Goal: Task Accomplishment & Management: Use online tool/utility

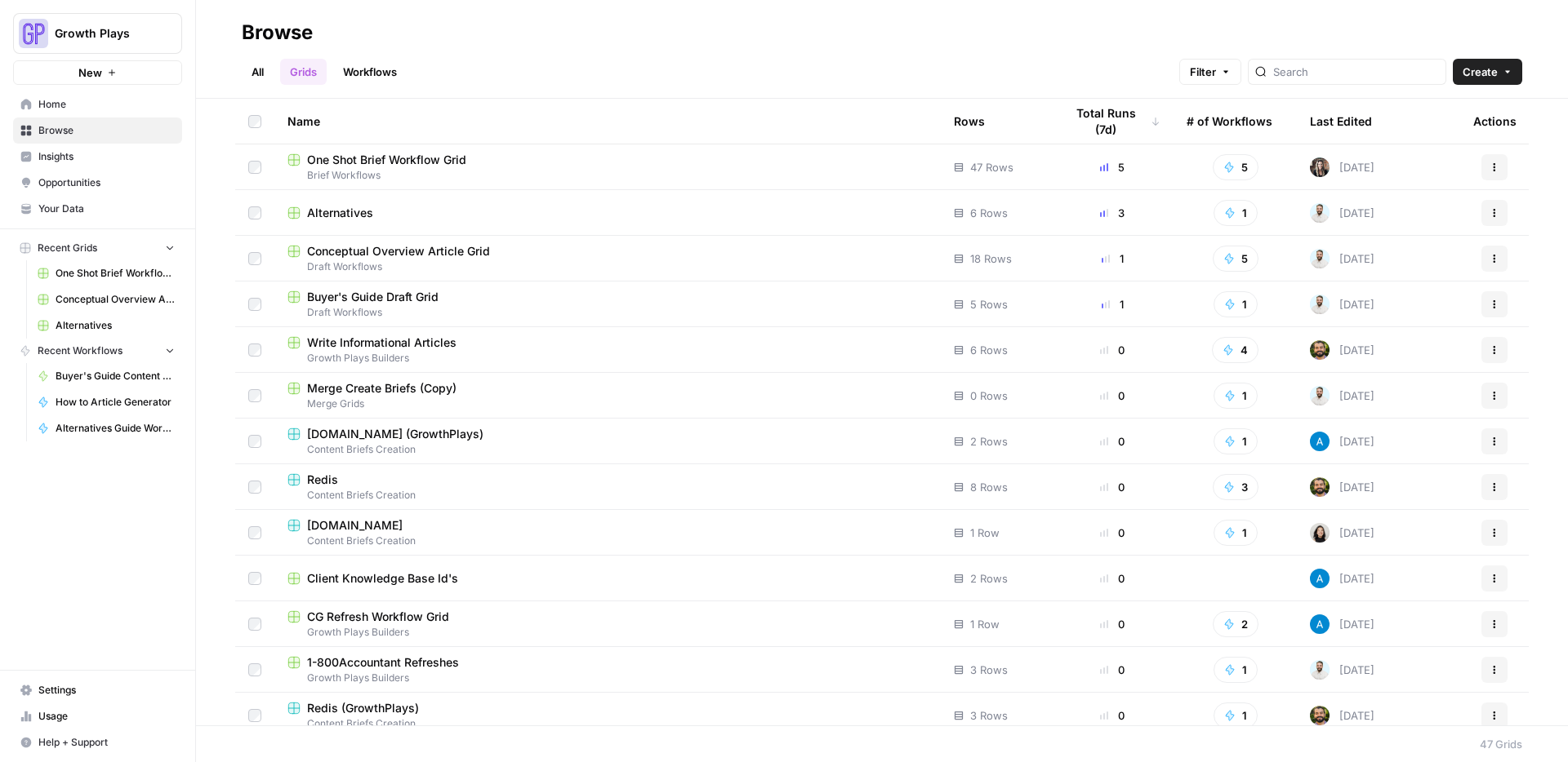
click at [266, 62] on link "All" at bounding box center [257, 72] width 32 height 27
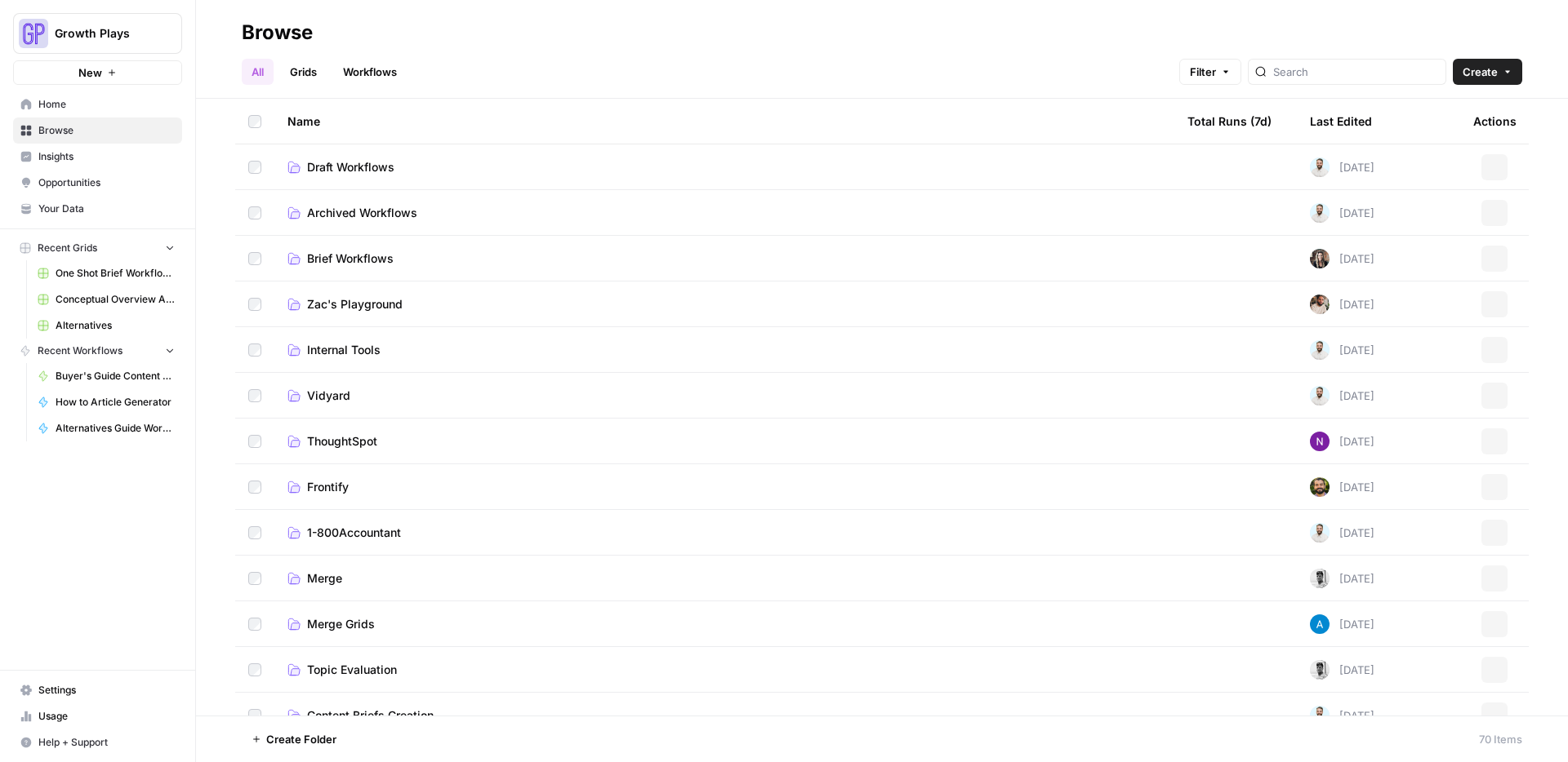
click at [384, 169] on span "Draft Workflows" at bounding box center [350, 167] width 88 height 16
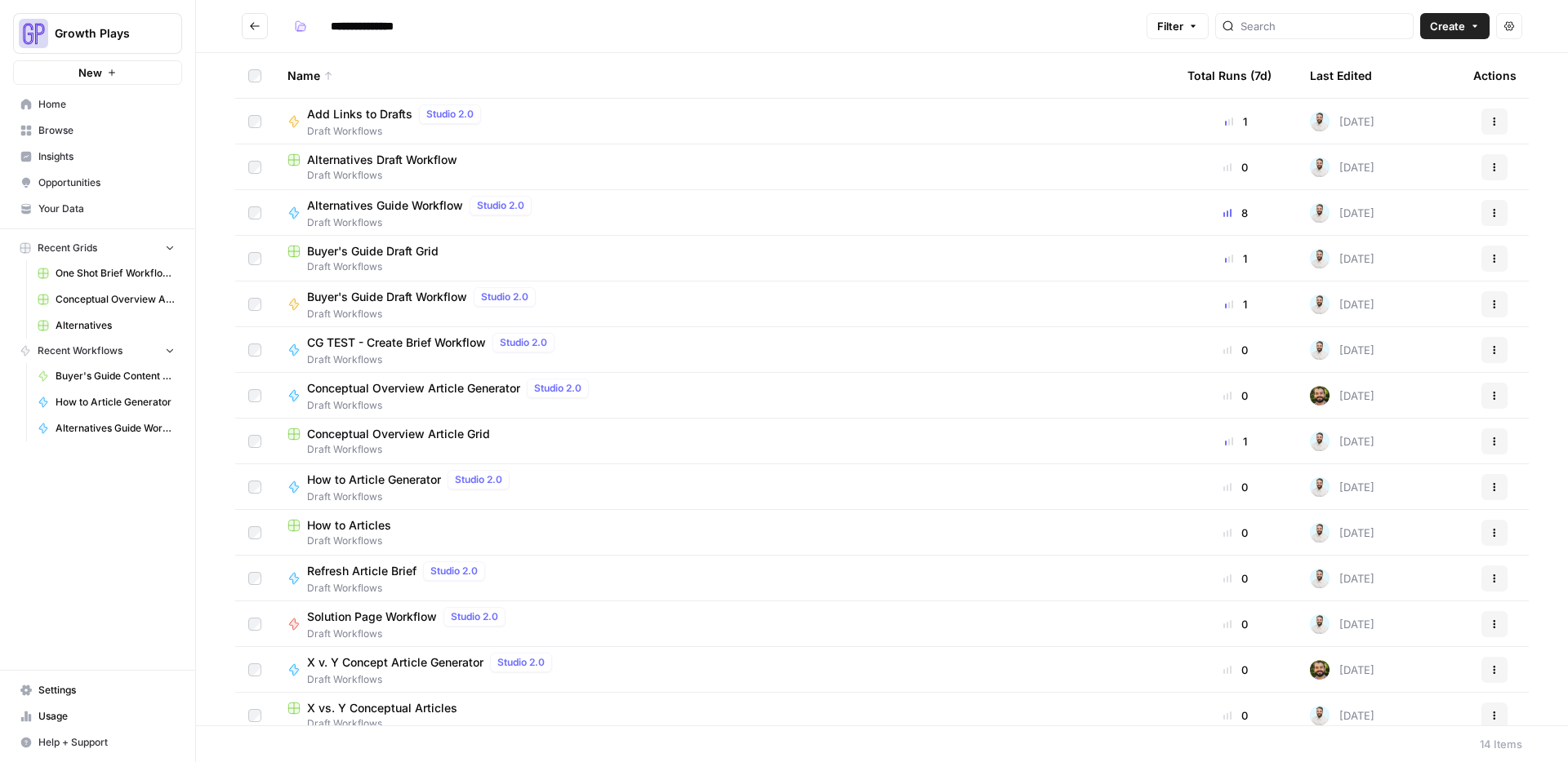
click at [386, 432] on span "Conceptual Overview Article Grid" at bounding box center [398, 434] width 183 height 16
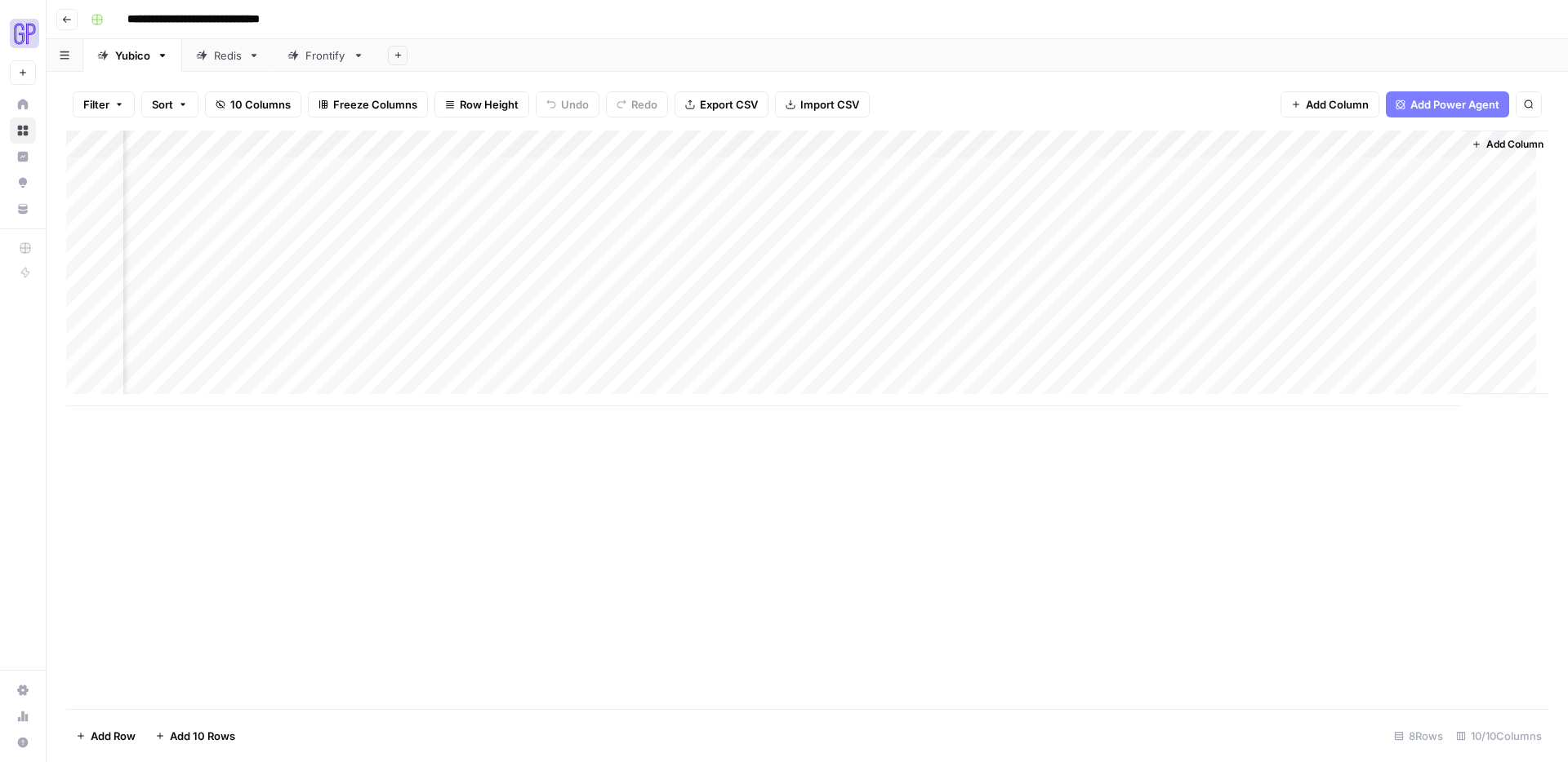
scroll to position [0, 149]
click at [1427, 255] on div "Add Column" at bounding box center [807, 269] width 1482 height 276
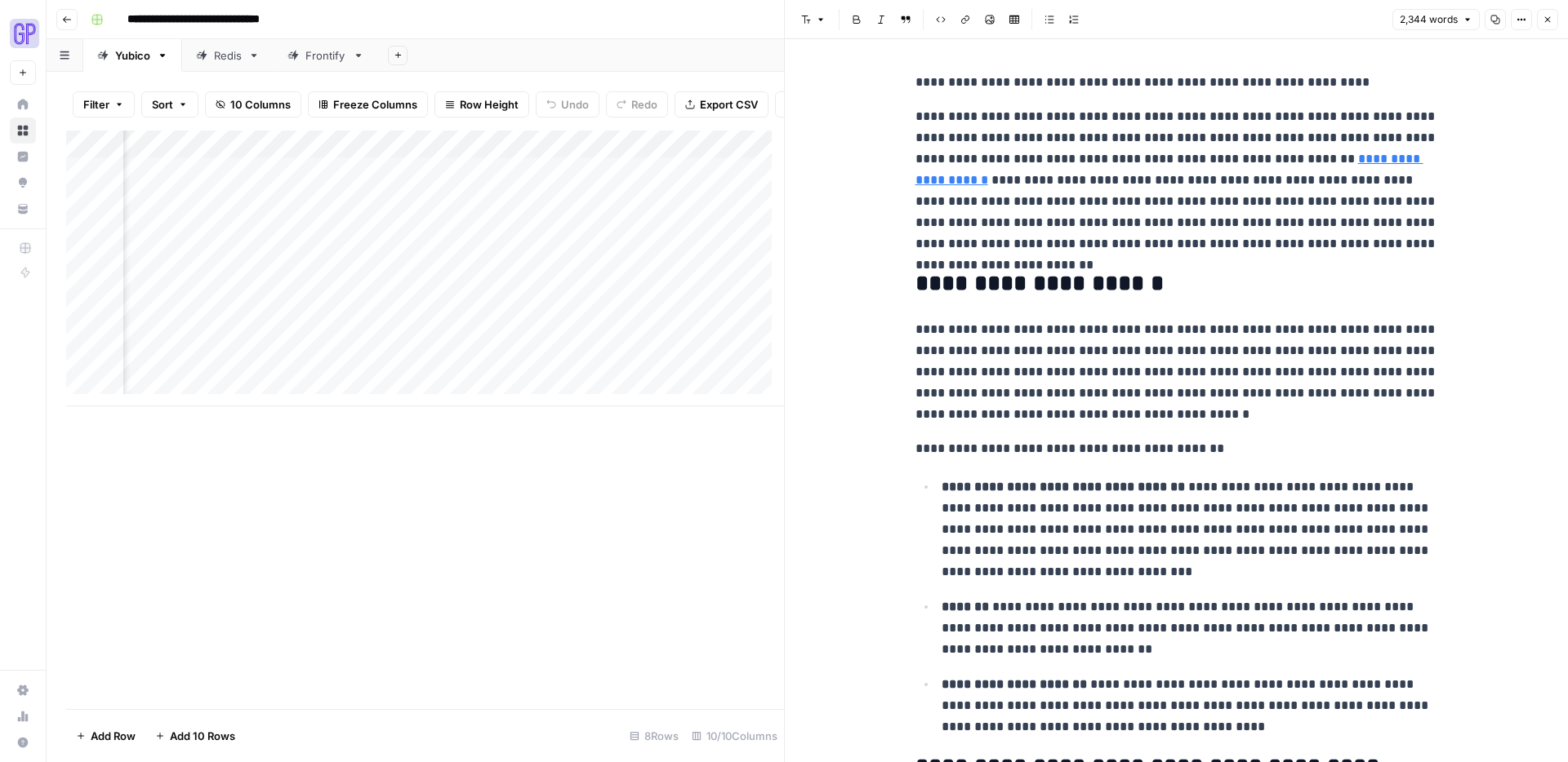
click at [1488, 15] on button "Copy" at bounding box center [1495, 19] width 21 height 21
click at [1544, 11] on button "Close" at bounding box center [1547, 19] width 21 height 21
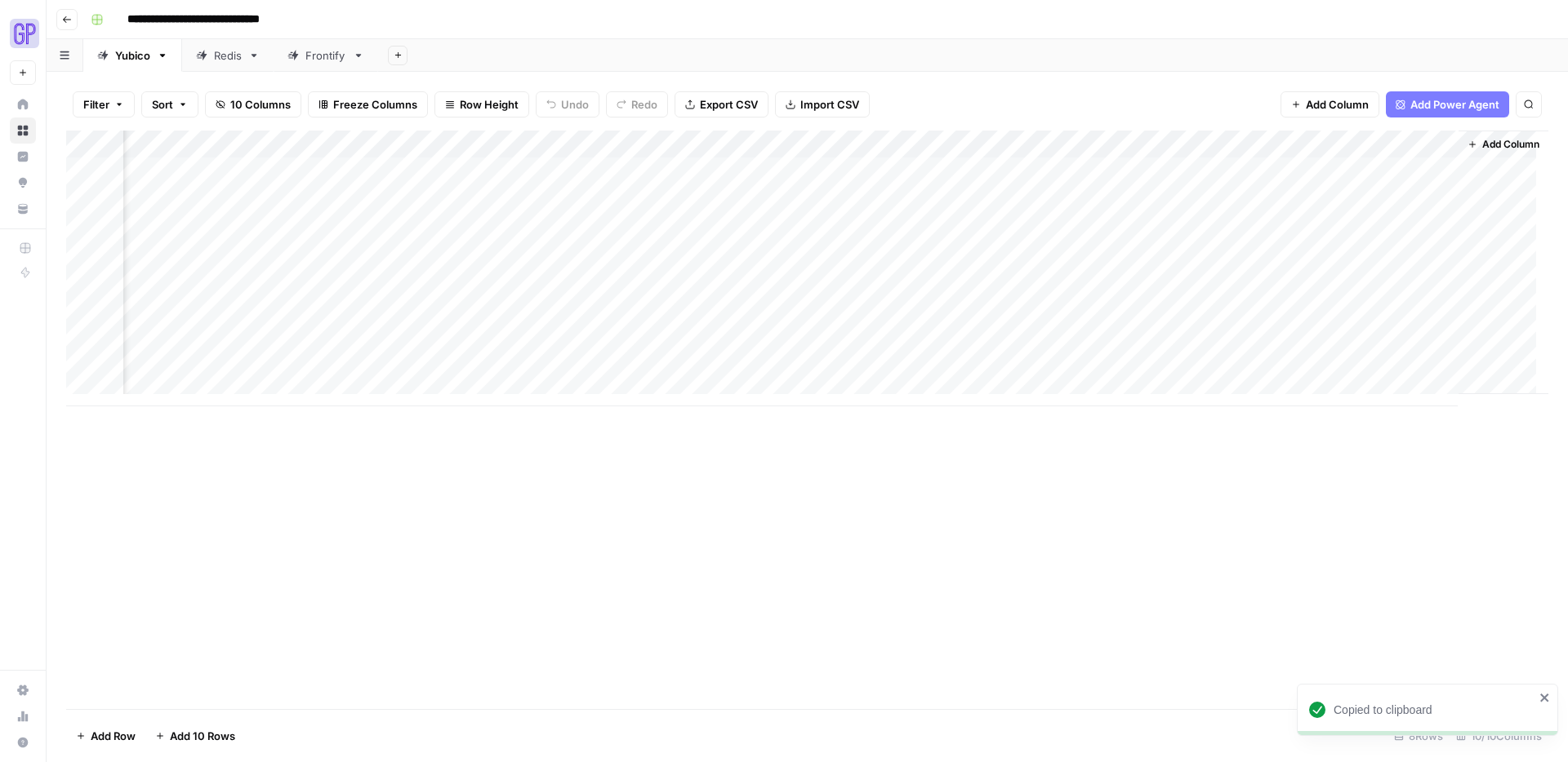
scroll to position [0, 129]
click at [1005, 252] on div "Add Column" at bounding box center [807, 269] width 1482 height 276
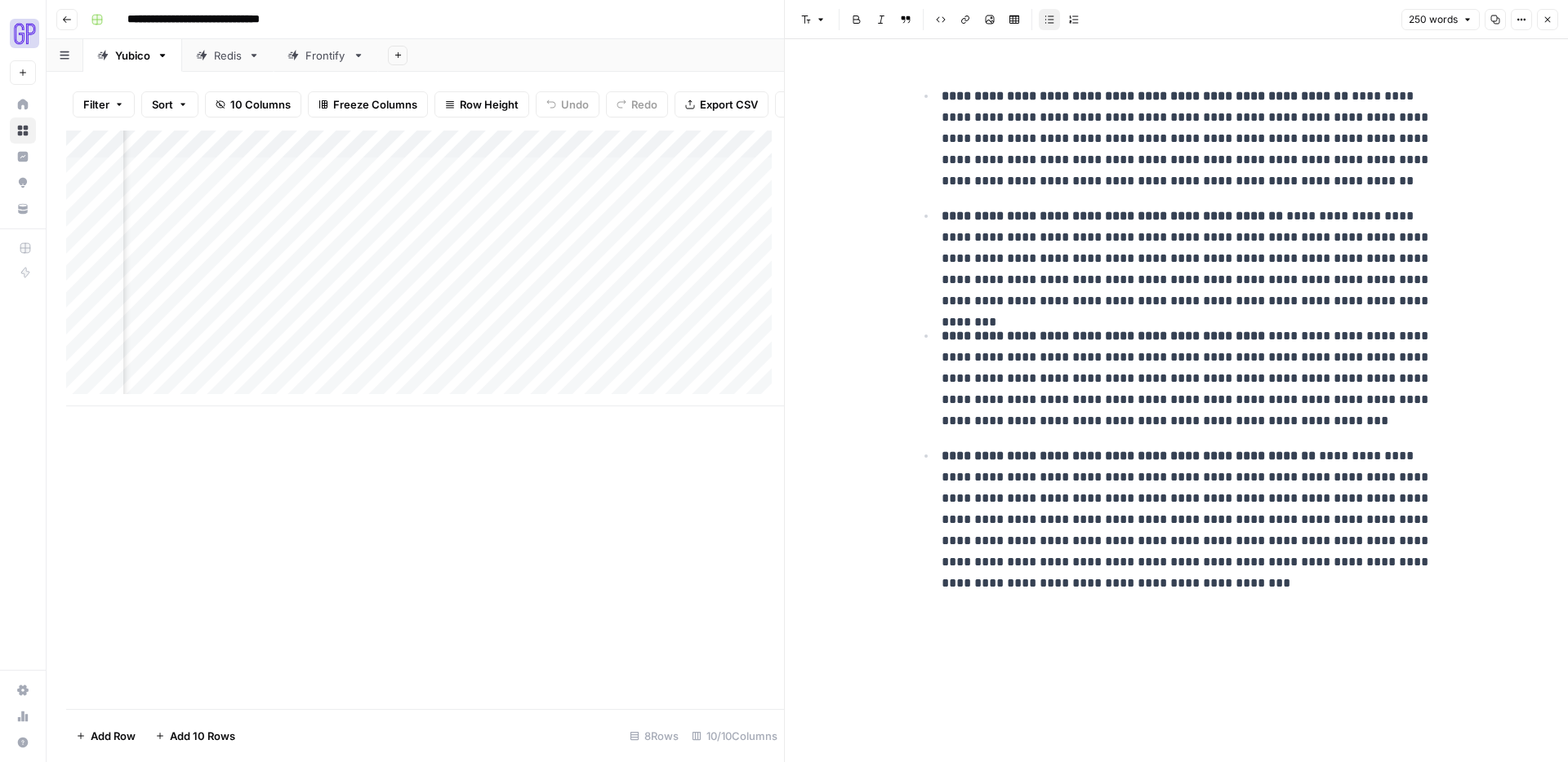
click at [1490, 22] on icon "button" at bounding box center [1495, 19] width 10 height 10
drag, startPoint x: 1235, startPoint y: 170, endPoint x: 942, endPoint y: 95, distance: 302.4
click at [942, 95] on p "**********" at bounding box center [1189, 139] width 496 height 106
